Goal: Task Accomplishment & Management: Use online tool/utility

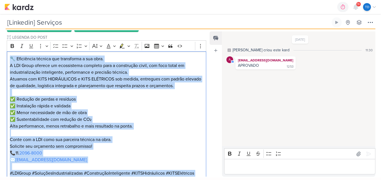
scroll to position [140, 0]
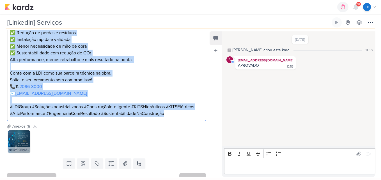
drag, startPoint x: 10, startPoint y: 49, endPoint x: 187, endPoint y: 128, distance: 194.3
click at [187, 128] on div "Responsável [PERSON_NAME] Nenhum contato encontrado create new contact Novo Con…" at bounding box center [104, 103] width 208 height 146
copy div "🔧 Eficiência técnica que transforma a sua obra. A LDI Group oferece um ecossist…"
click at [20, 132] on img at bounding box center [19, 141] width 22 height 22
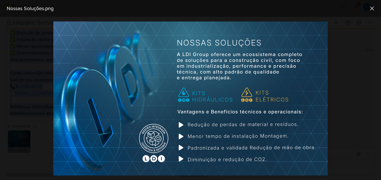
click at [211, 86] on img at bounding box center [190, 98] width 274 height 154
click at [210, 85] on img at bounding box center [190, 98] width 274 height 154
click at [370, 10] on icon at bounding box center [371, 8] width 3 height 3
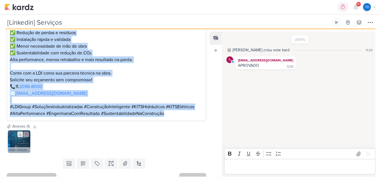
click at [22, 132] on button at bounding box center [20, 135] width 6 height 6
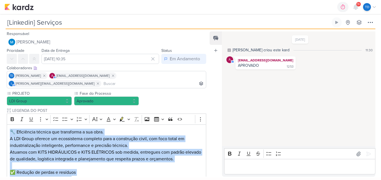
scroll to position [38, 0]
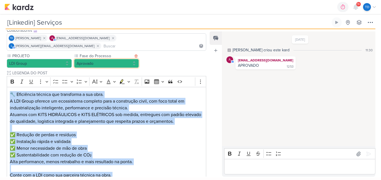
click at [108, 59] on button "Aprovado" at bounding box center [106, 63] width 65 height 9
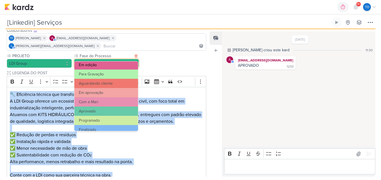
scroll to position [54, 0]
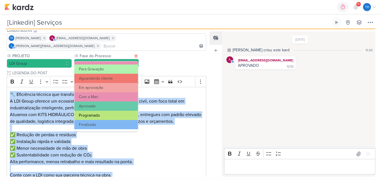
click at [107, 118] on button "Programado" at bounding box center [106, 115] width 64 height 9
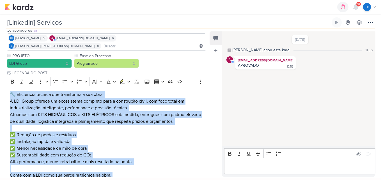
scroll to position [140, 0]
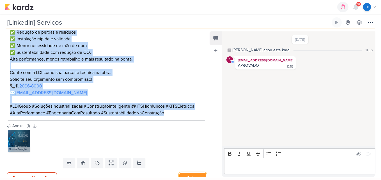
click at [190, 173] on button "Salvar" at bounding box center [192, 178] width 27 height 10
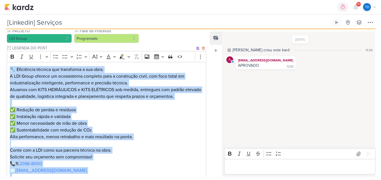
scroll to position [63, 0]
